Goal: Information Seeking & Learning: Compare options

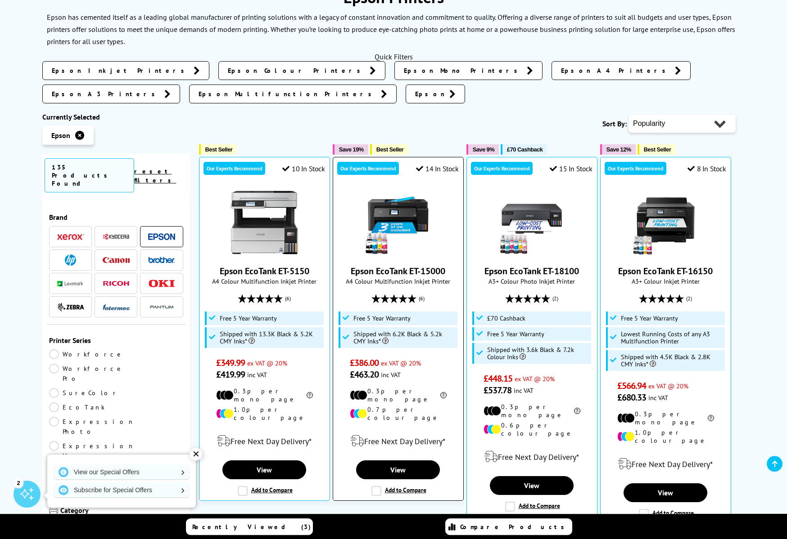
scroll to position [138, 0]
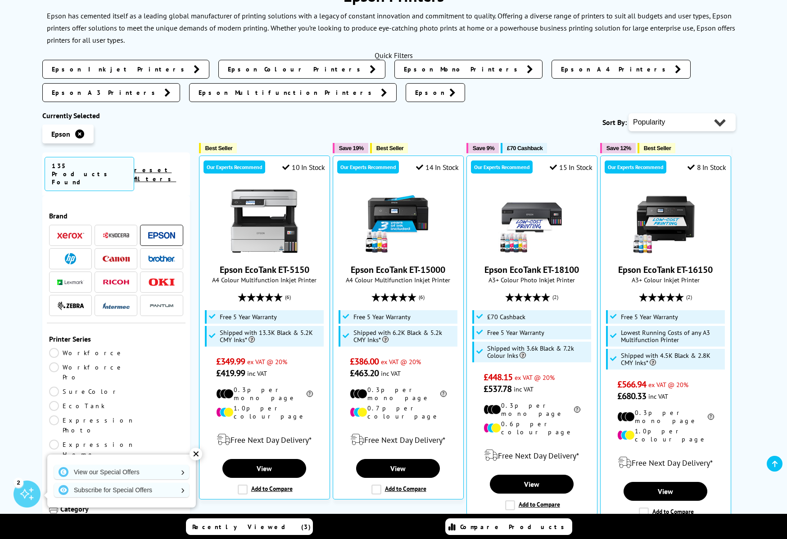
click at [628, 113] on select "Popularity Rating Price - Low to High Price - High to Low Running Costs - Low t…" at bounding box center [681, 122] width 107 height 18
select select "Price Ascending"
click option "Price - Low to High" at bounding box center [0, 0] width 0 height 0
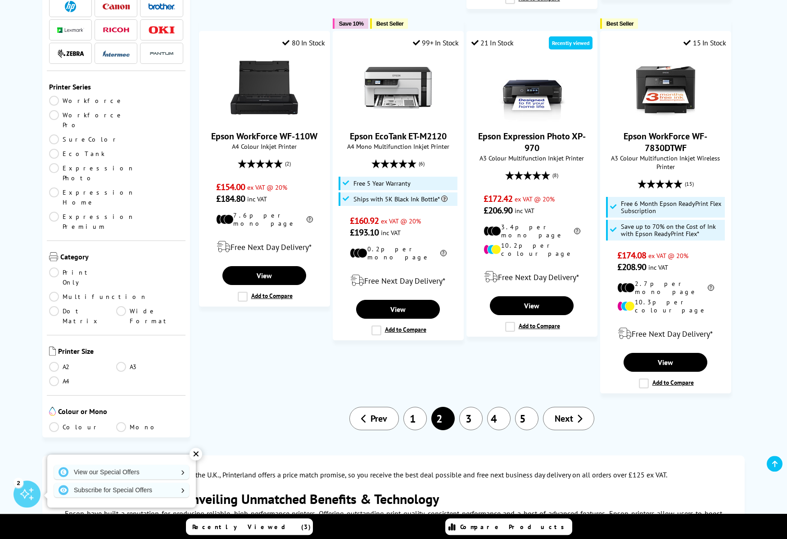
scroll to position [1056, 0]
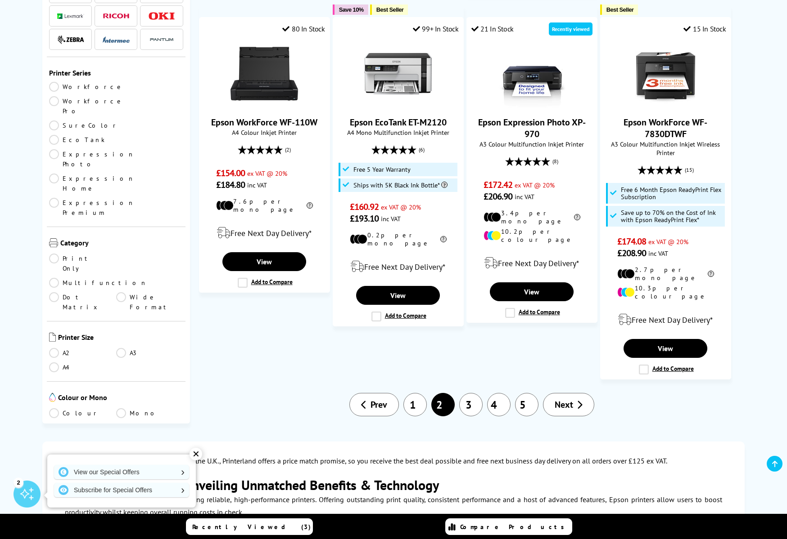
click at [472, 393] on link "3" at bounding box center [470, 404] width 23 height 23
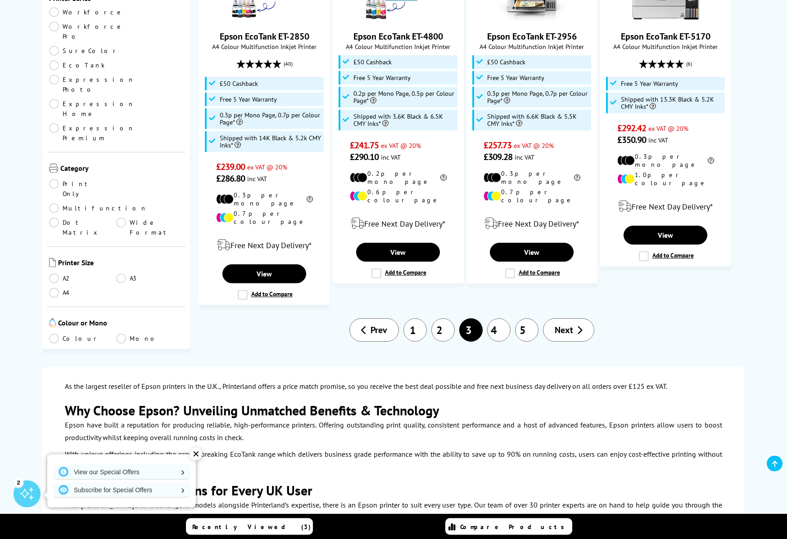
scroll to position [1147, 0]
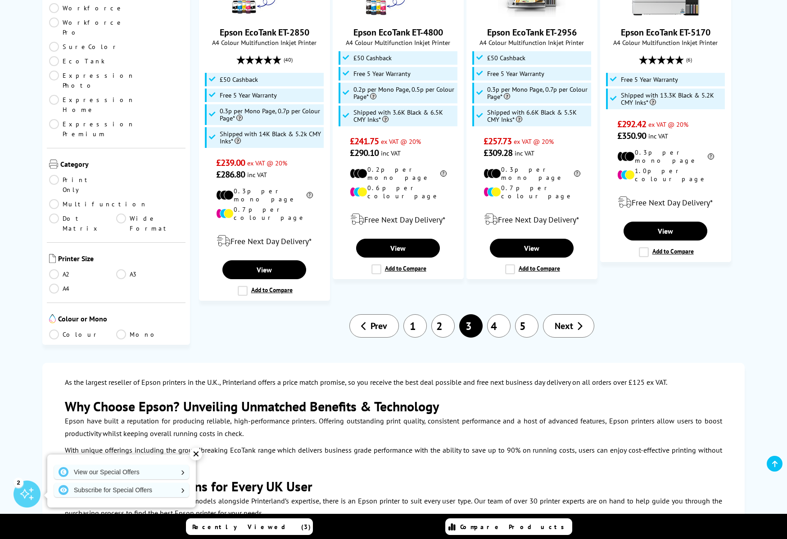
click at [495, 315] on link "4" at bounding box center [498, 326] width 23 height 23
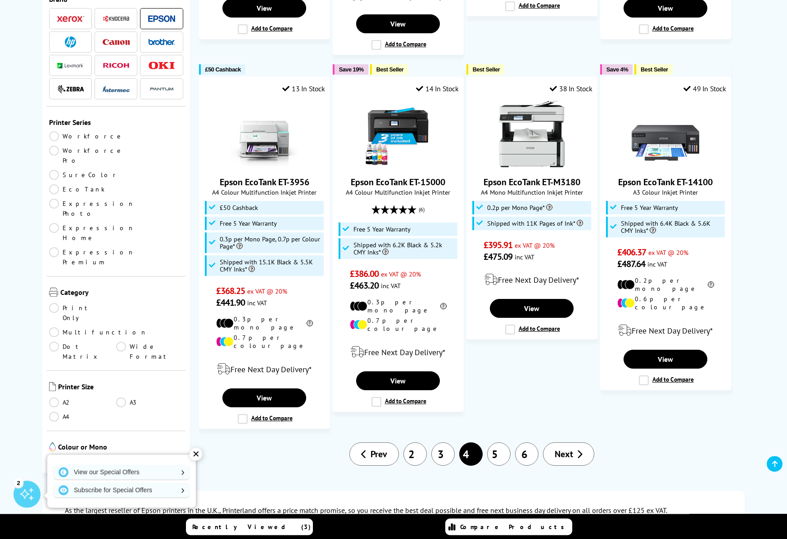
scroll to position [1101, 0]
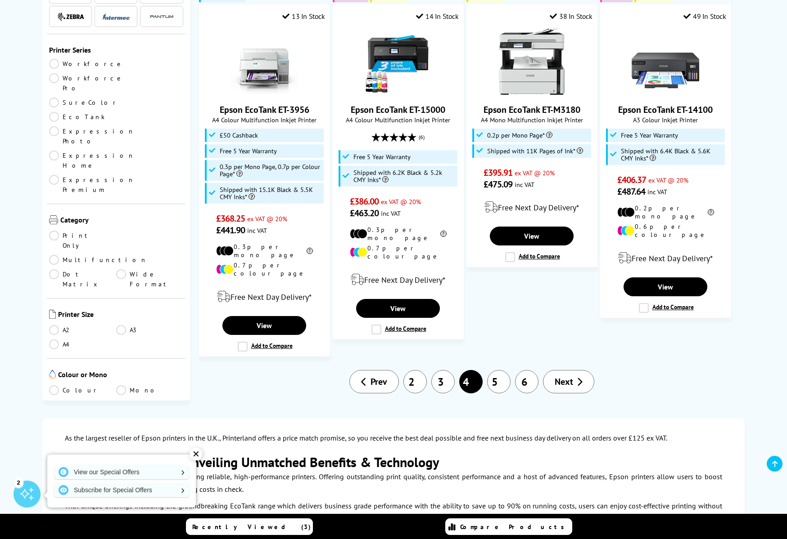
click at [497, 370] on link "5" at bounding box center [498, 381] width 23 height 23
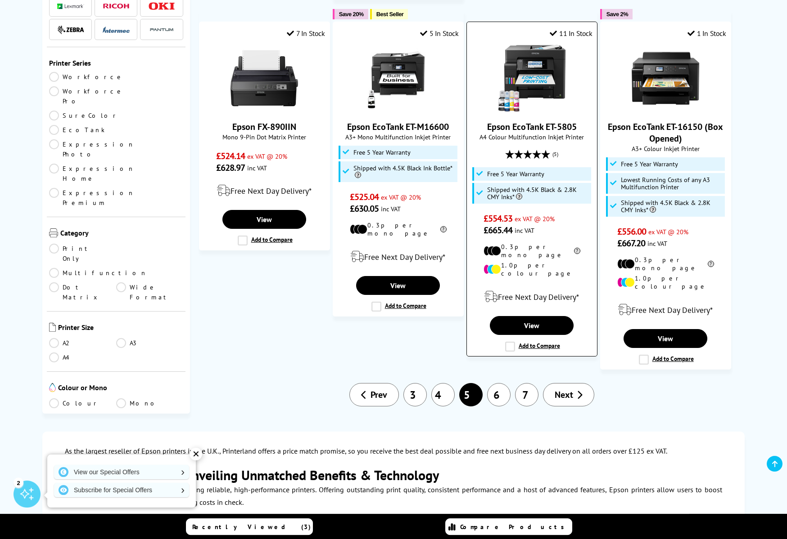
scroll to position [1101, 0]
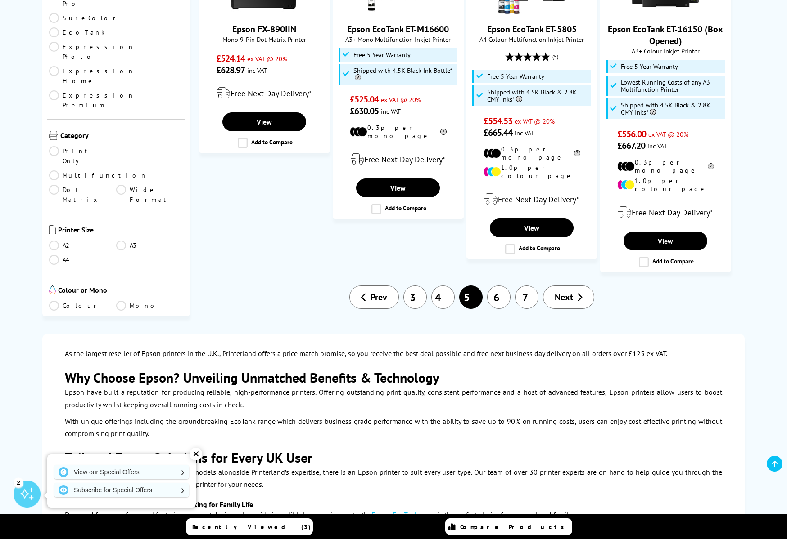
click at [440, 286] on link "4" at bounding box center [442, 297] width 23 height 23
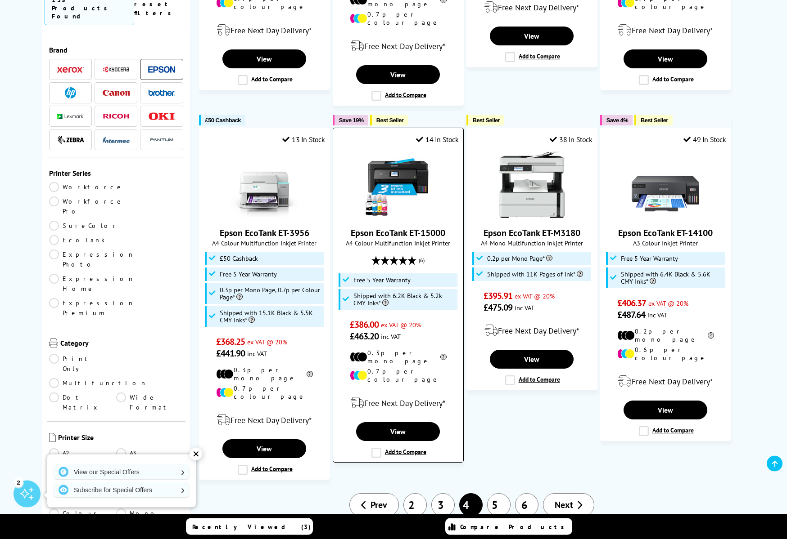
scroll to position [1056, 0]
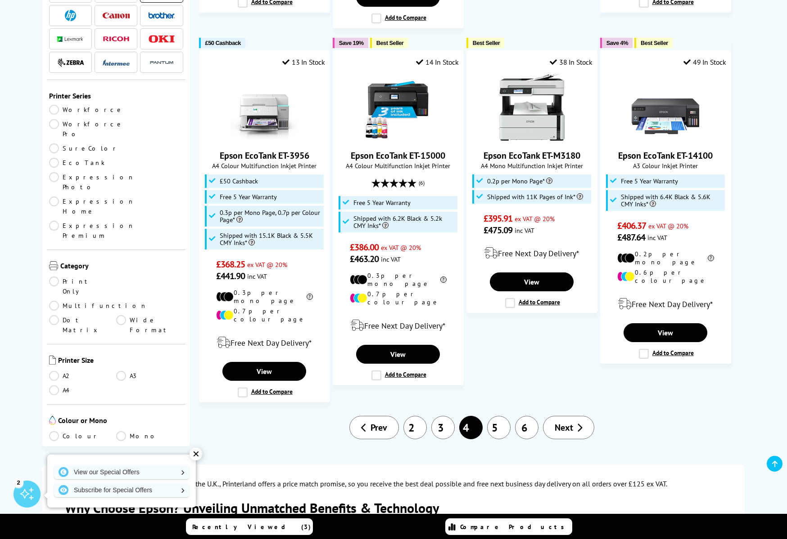
click at [438, 416] on link "3" at bounding box center [442, 427] width 23 height 23
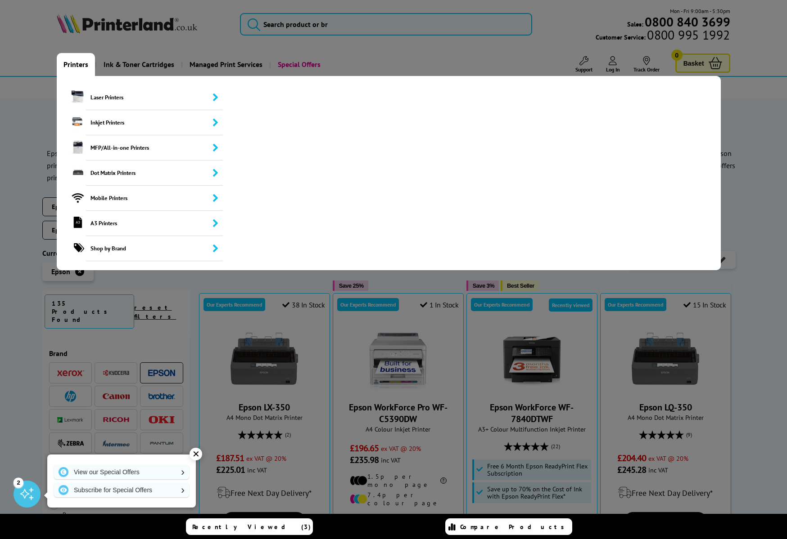
click at [80, 63] on link "Printers" at bounding box center [76, 64] width 38 height 23
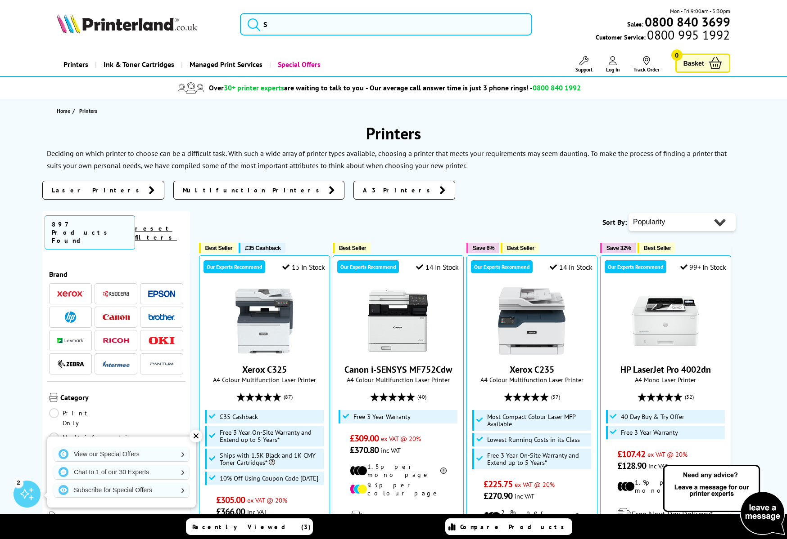
click at [363, 186] on span "A3 Printers" at bounding box center [399, 190] width 72 height 9
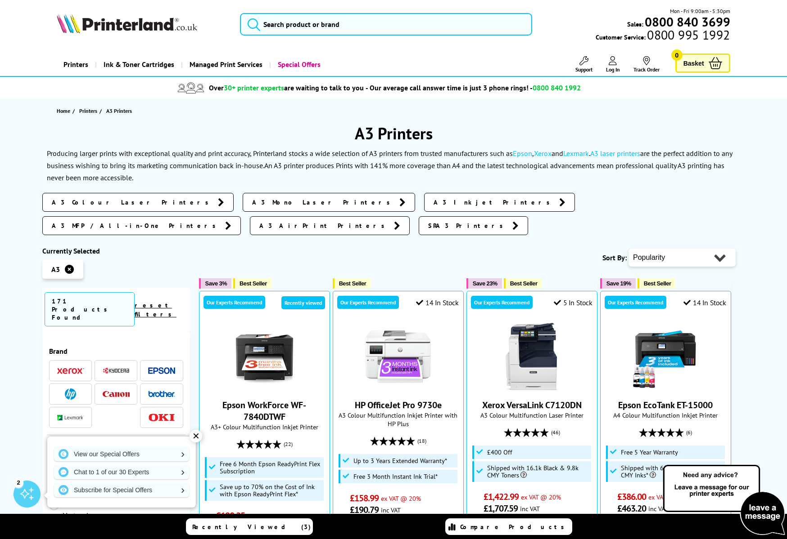
click at [628, 249] on select "Popularity Rating Price - Low to High Price - High to Low Running Costs - Low t…" at bounding box center [681, 258] width 107 height 18
select select "Price Ascending"
click option "Price - Low to High" at bounding box center [0, 0] width 0 height 0
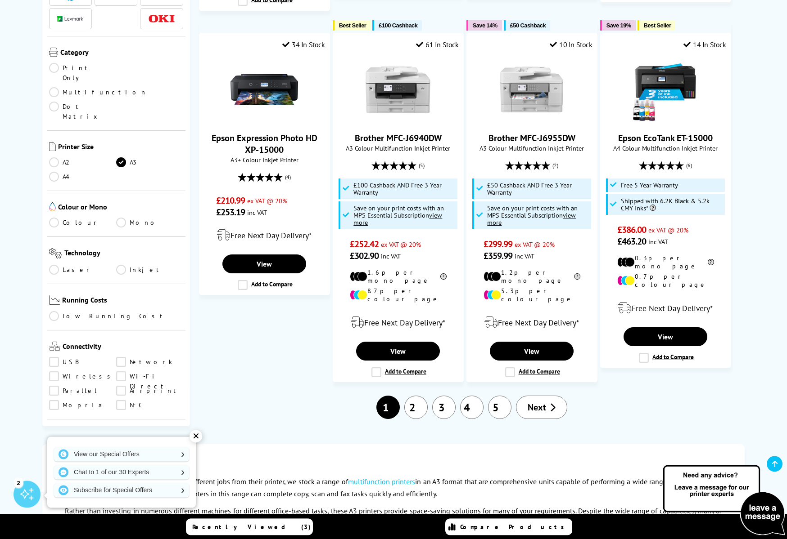
scroll to position [1101, 0]
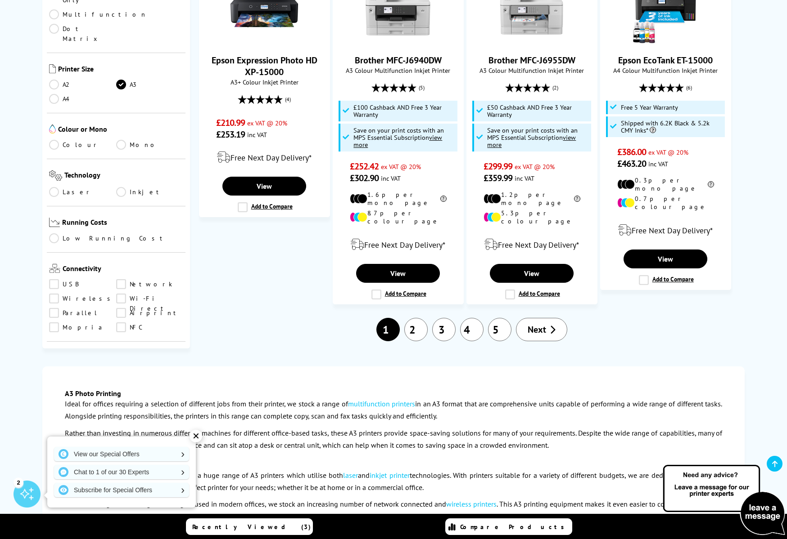
click at [423, 318] on link "2" at bounding box center [415, 329] width 23 height 23
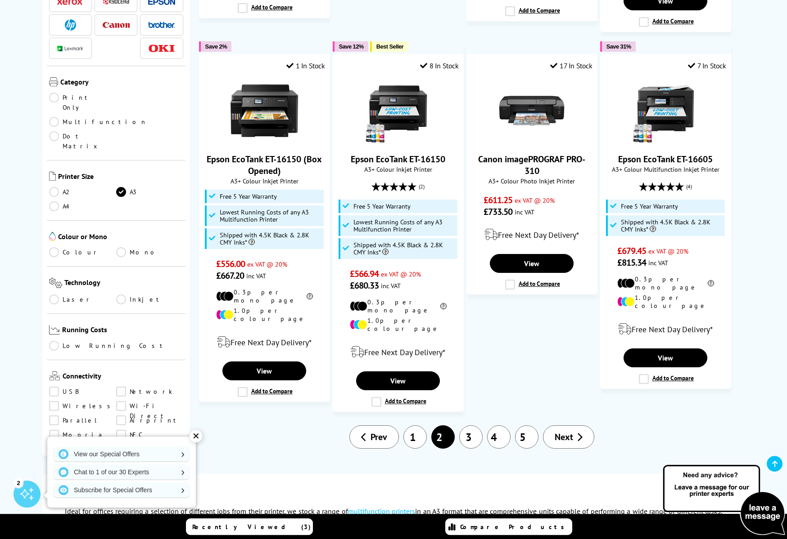
scroll to position [964, 0]
